Goal: Task Accomplishment & Management: Manage account settings

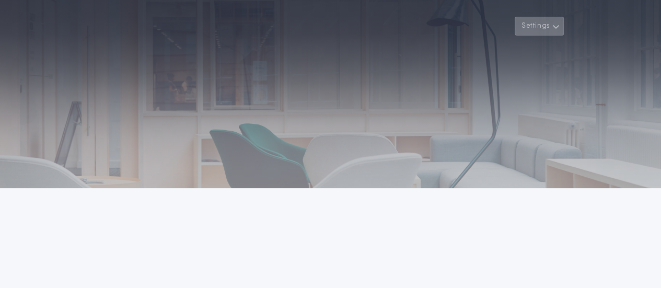
click at [556, 30] on icon "button" at bounding box center [556, 26] width 8 height 13
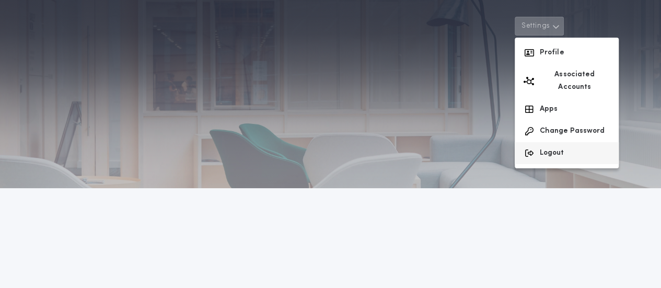
click at [556, 143] on button "Logout" at bounding box center [566, 153] width 104 height 22
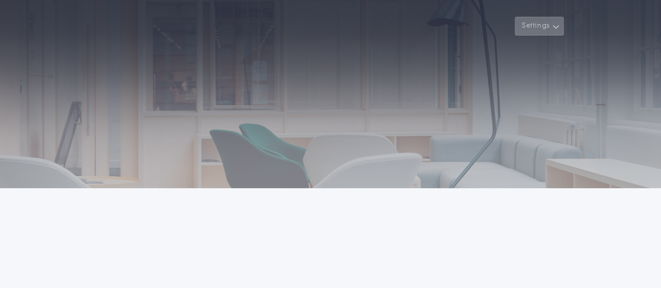
click at [557, 28] on icon "button" at bounding box center [556, 26] width 8 height 13
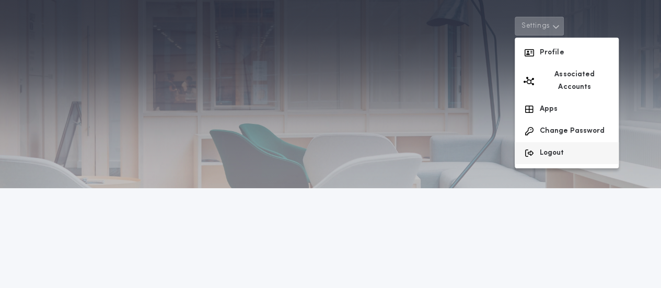
click at [566, 142] on button "Logout" at bounding box center [566, 153] width 104 height 22
